Goal: Navigation & Orientation: Find specific page/section

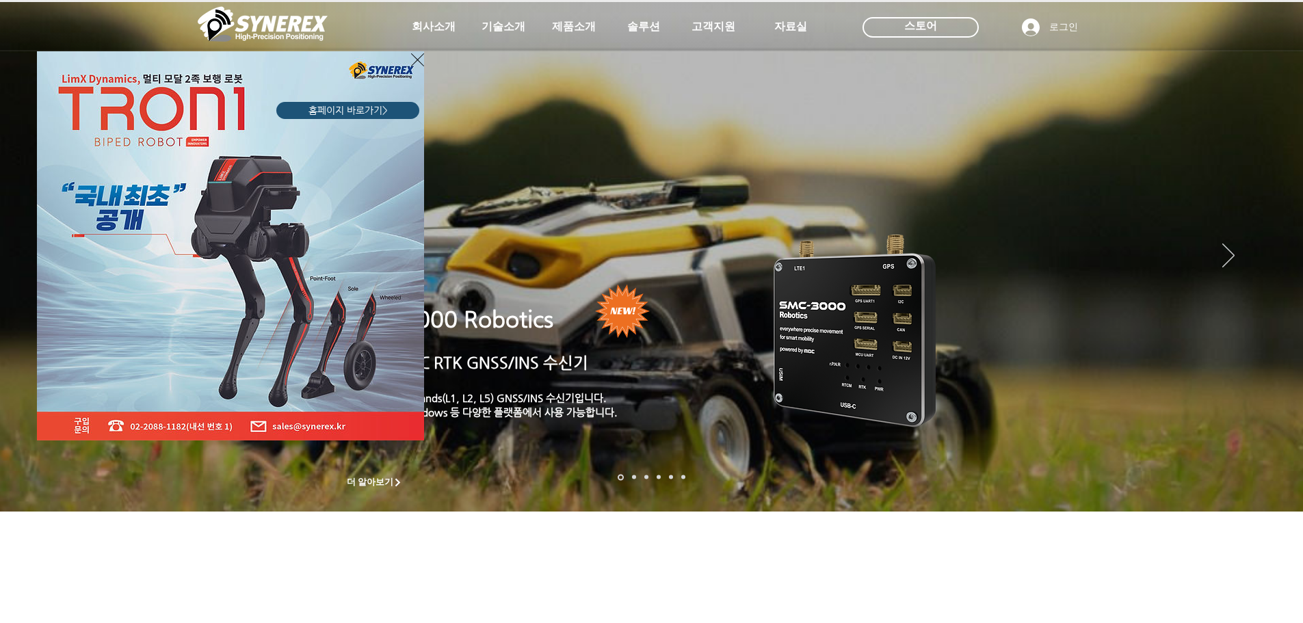
click at [566, 27] on div "LimX Dinamics" at bounding box center [651, 311] width 1303 height 623
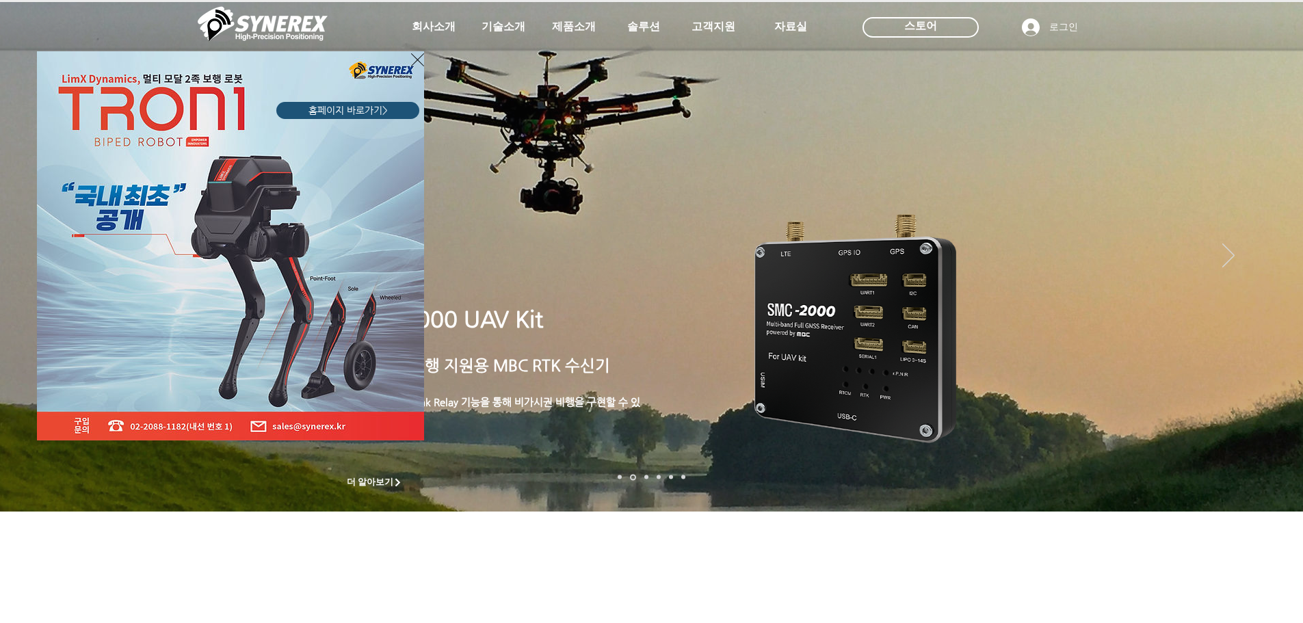
click at [585, 28] on div "LimX Dinamics" at bounding box center [651, 311] width 1303 height 623
click at [518, 194] on div "LimX Dinamics" at bounding box center [651, 311] width 1303 height 623
click at [578, 23] on div "LimX Dinamics" at bounding box center [651, 311] width 1303 height 623
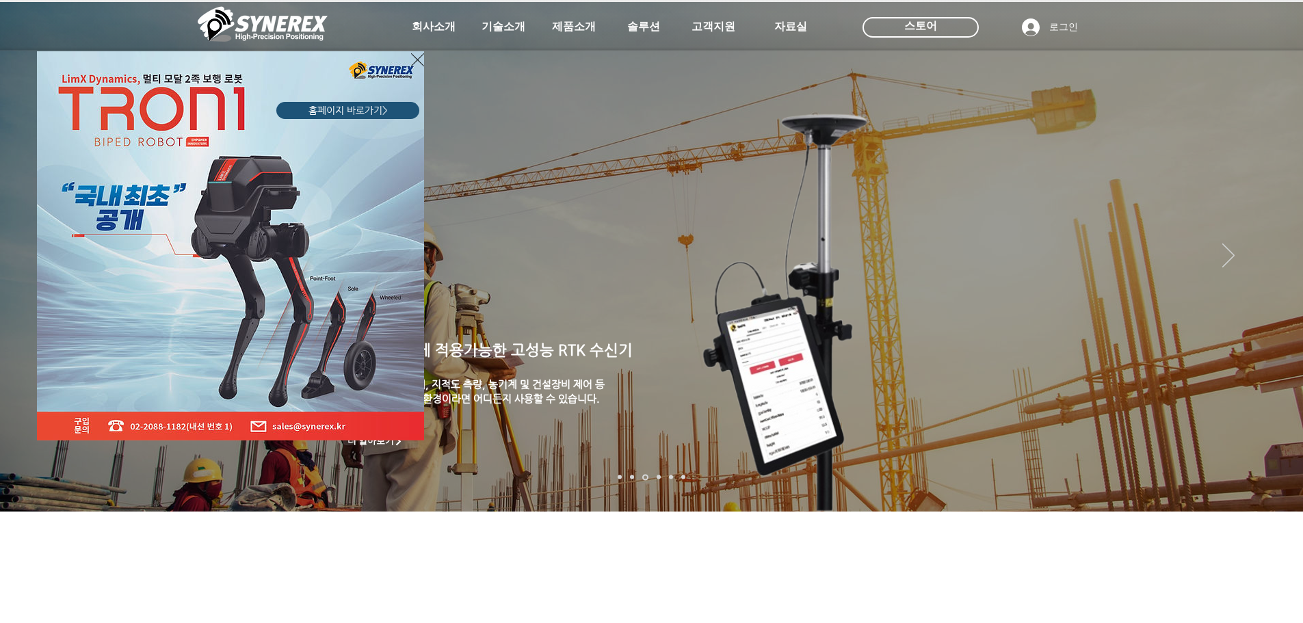
click at [413, 62] on icon "사이트로 돌아가기" at bounding box center [417, 59] width 13 height 17
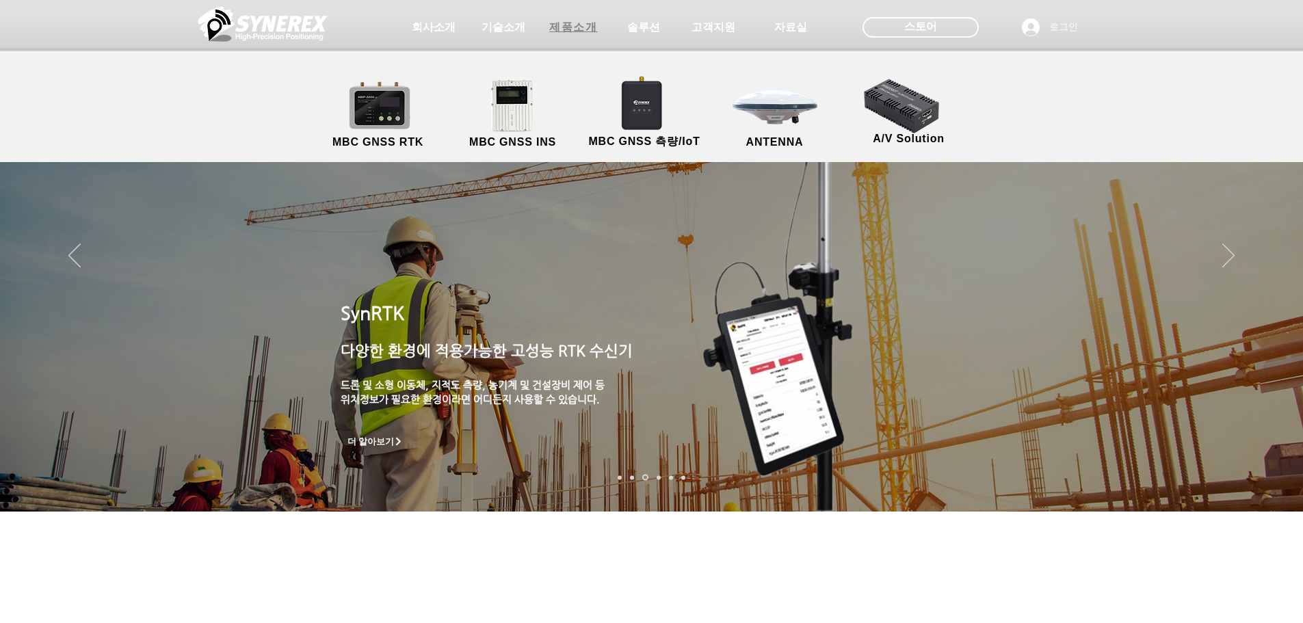
click at [577, 31] on span "제품소개" at bounding box center [573, 28] width 48 height 14
